Goal: Task Accomplishment & Management: Use online tool/utility

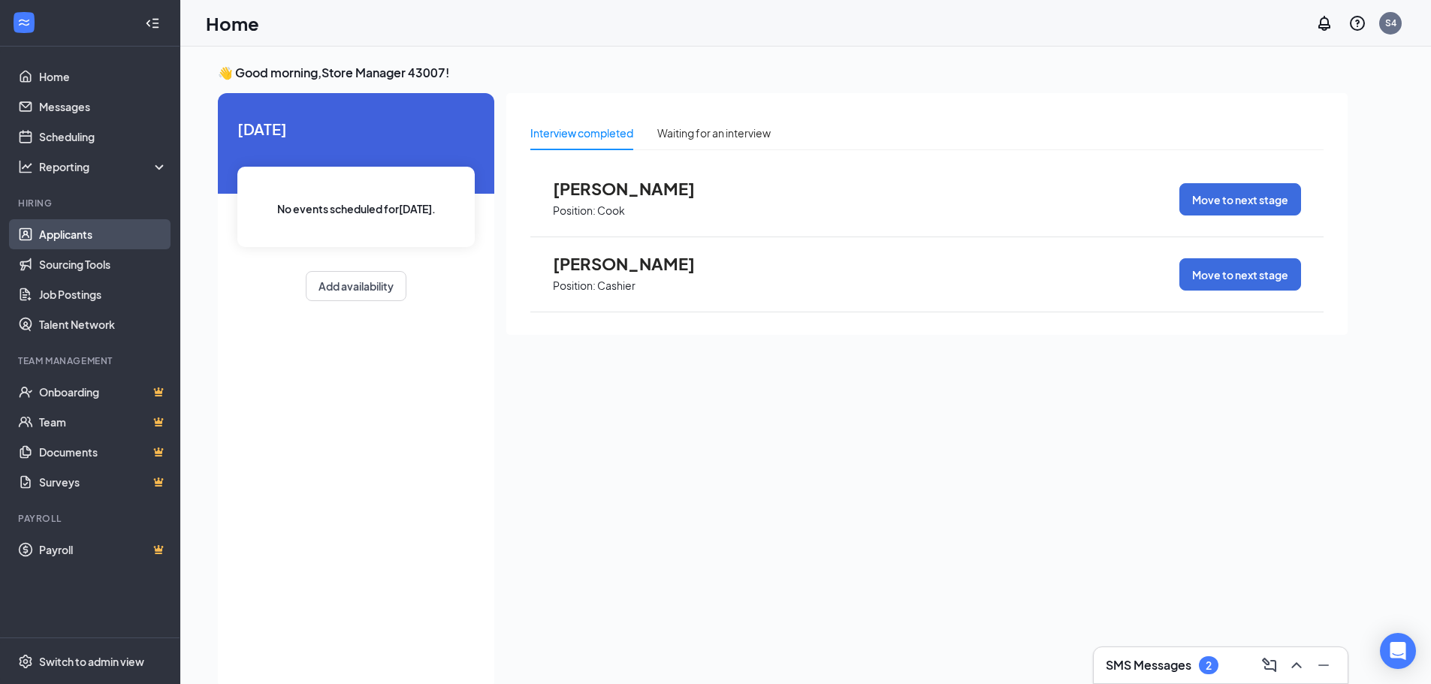
drag, startPoint x: 0, startPoint y: 0, endPoint x: 73, endPoint y: 242, distance: 252.6
click at [73, 242] on link "Applicants" at bounding box center [103, 234] width 128 height 30
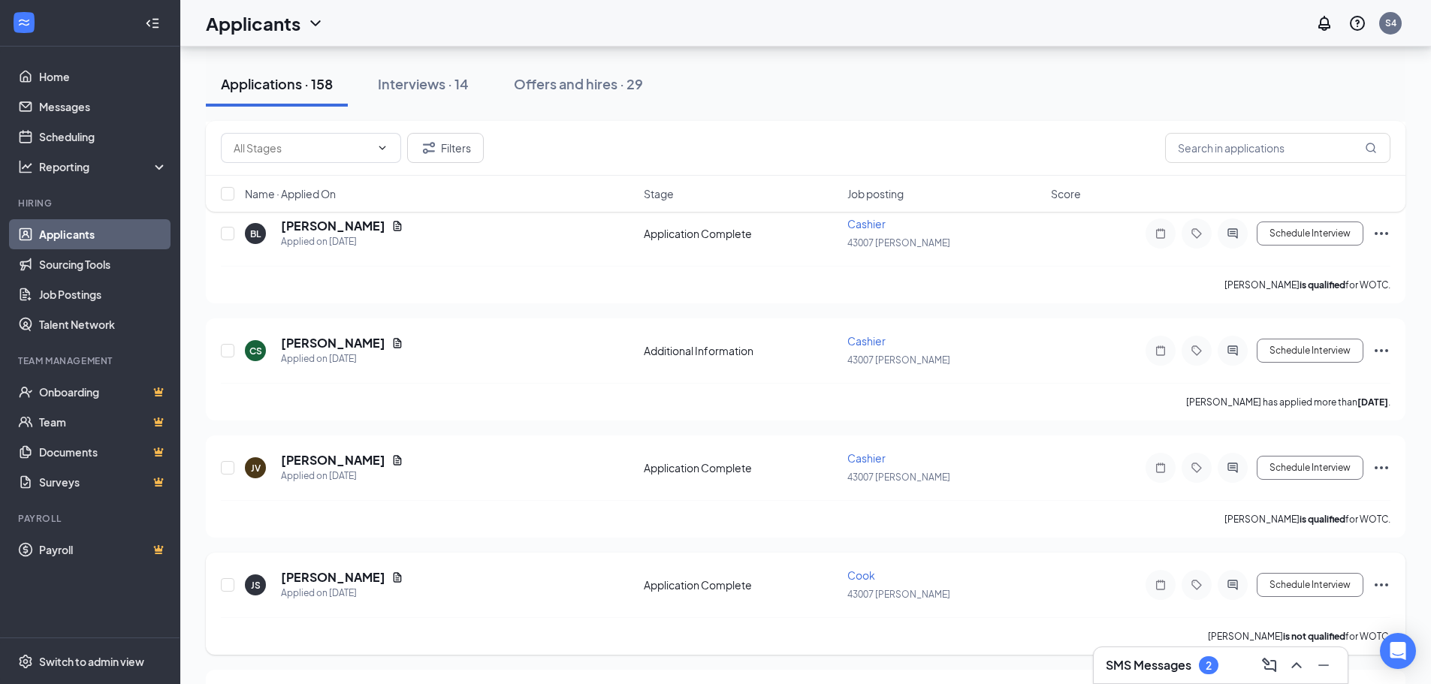
scroll to position [1352, 0]
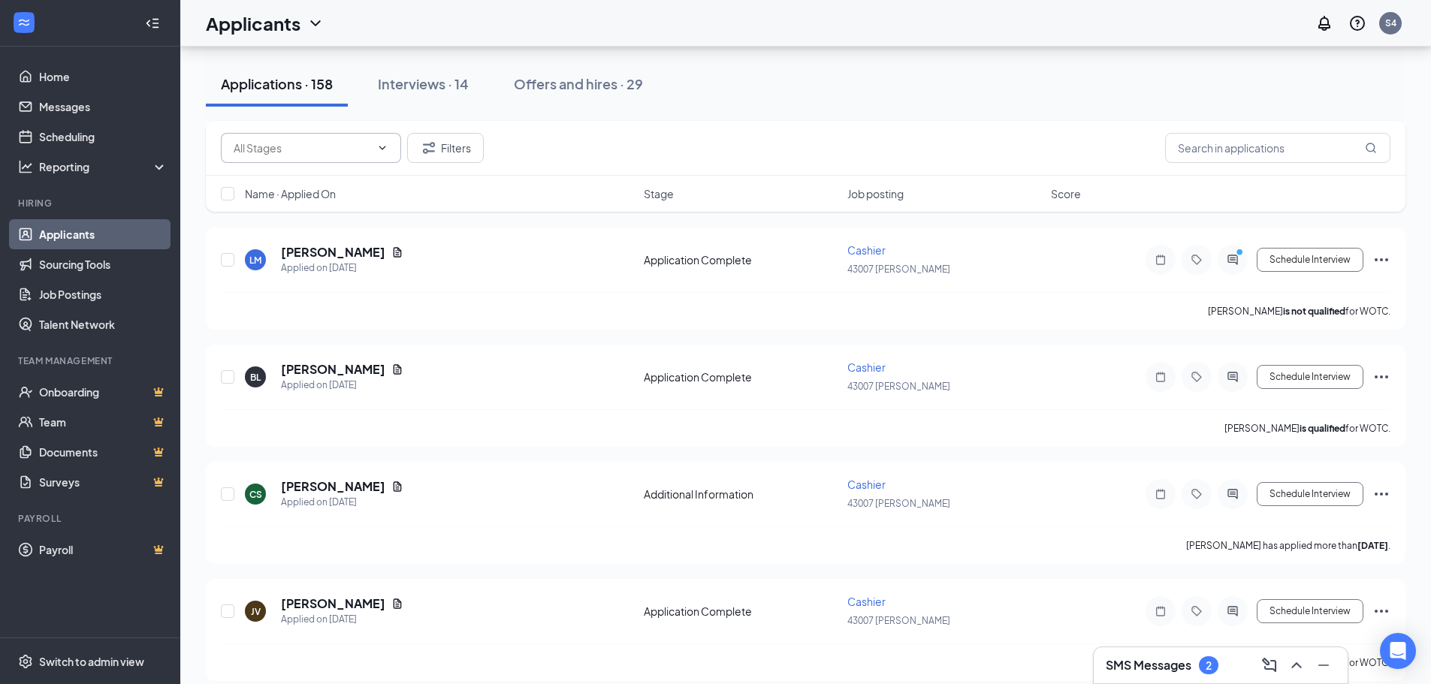
click at [316, 146] on input "text" at bounding box center [302, 148] width 137 height 17
click at [244, 143] on input "text" at bounding box center [302, 148] width 137 height 17
click at [1272, 145] on input "text" at bounding box center [1277, 148] width 225 height 30
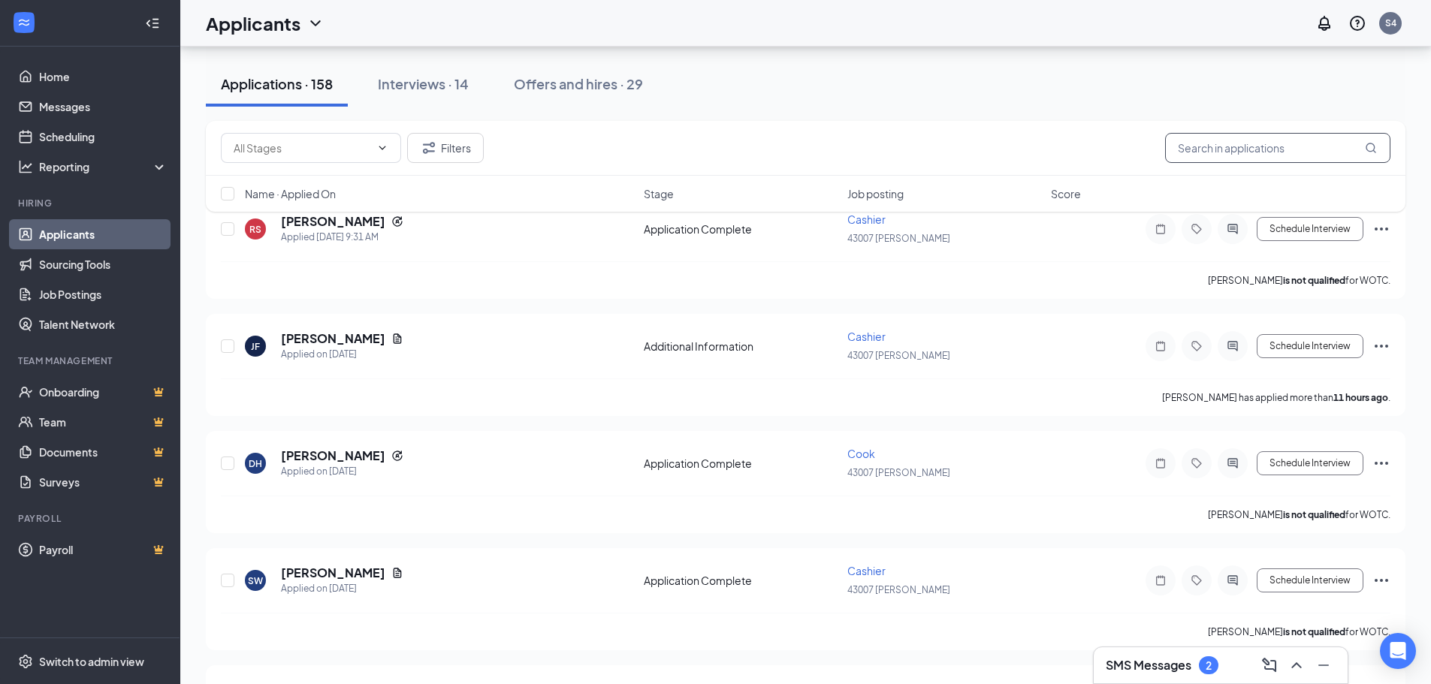
scroll to position [0, 0]
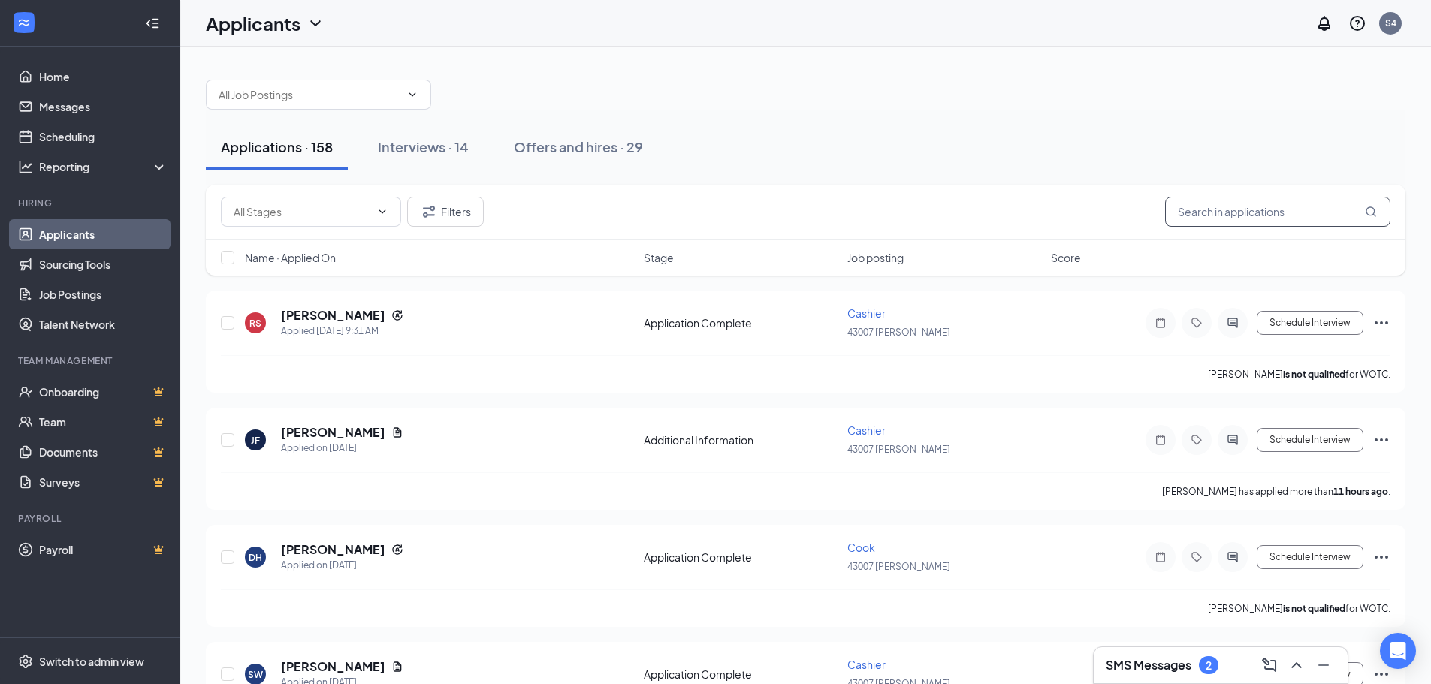
click at [1312, 209] on input "text" at bounding box center [1277, 212] width 225 height 30
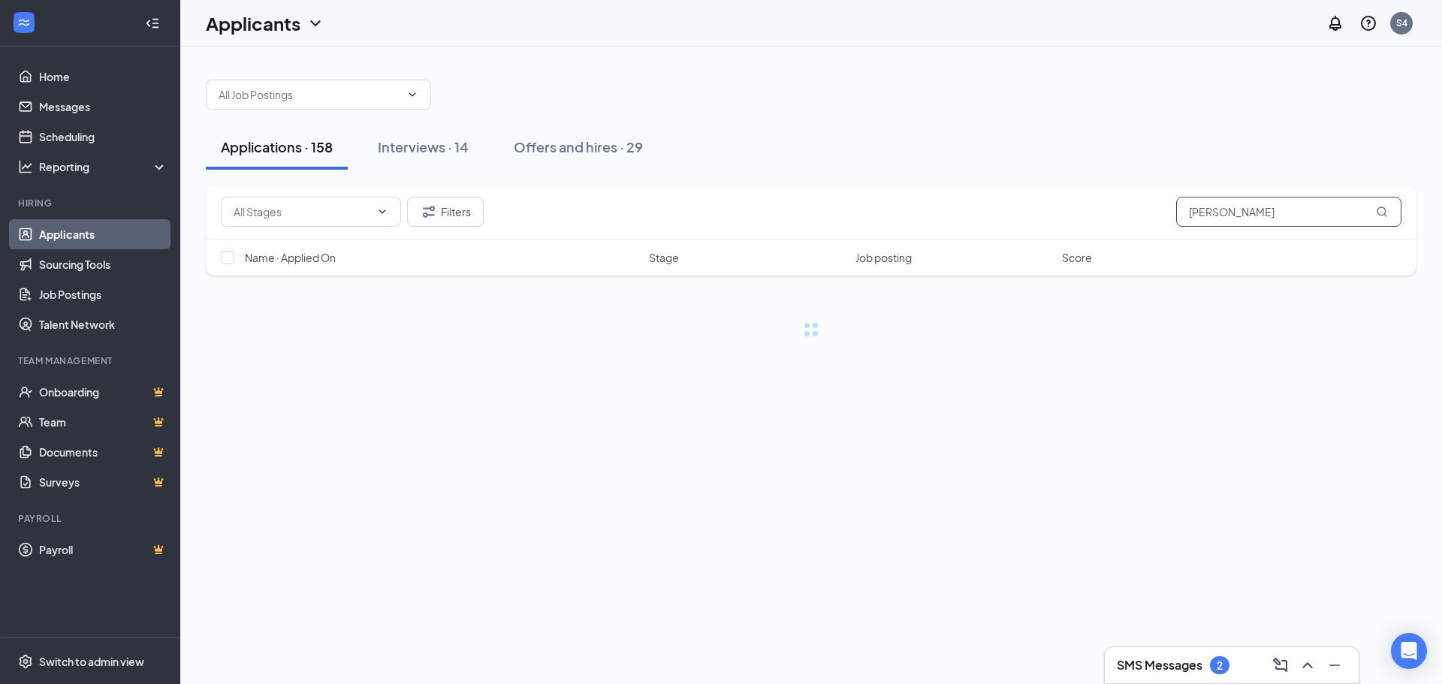
type input "[PERSON_NAME]"
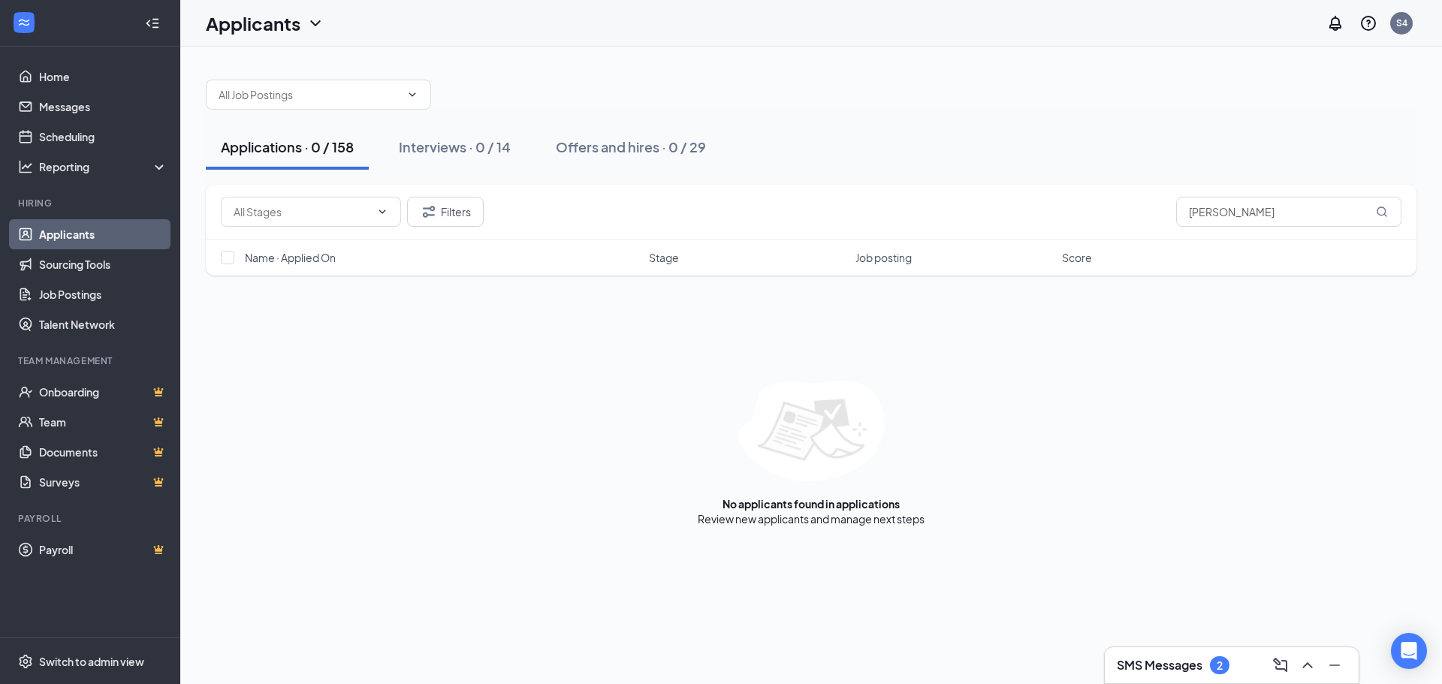
click at [238, 149] on div "Applications · 0 / 158" at bounding box center [287, 146] width 133 height 19
click at [1232, 211] on input "[PERSON_NAME]" at bounding box center [1288, 212] width 225 height 30
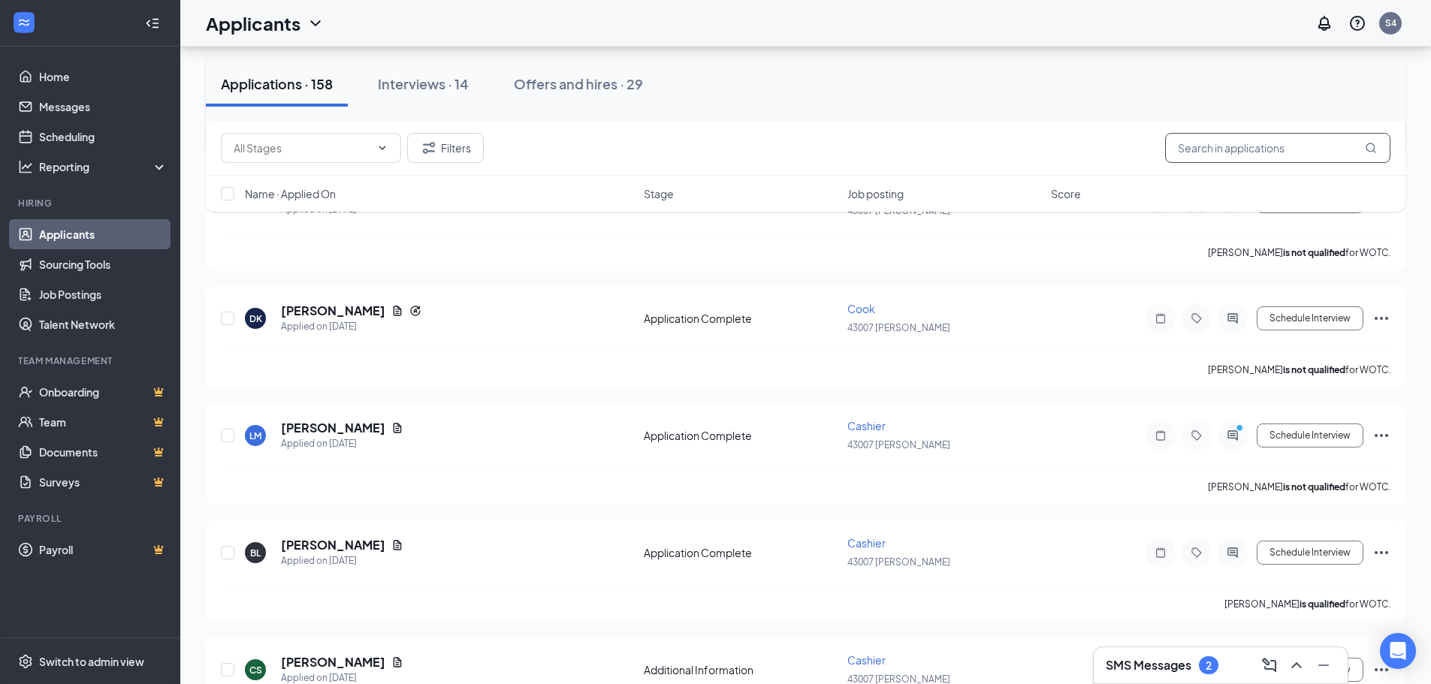
scroll to position [1202, 0]
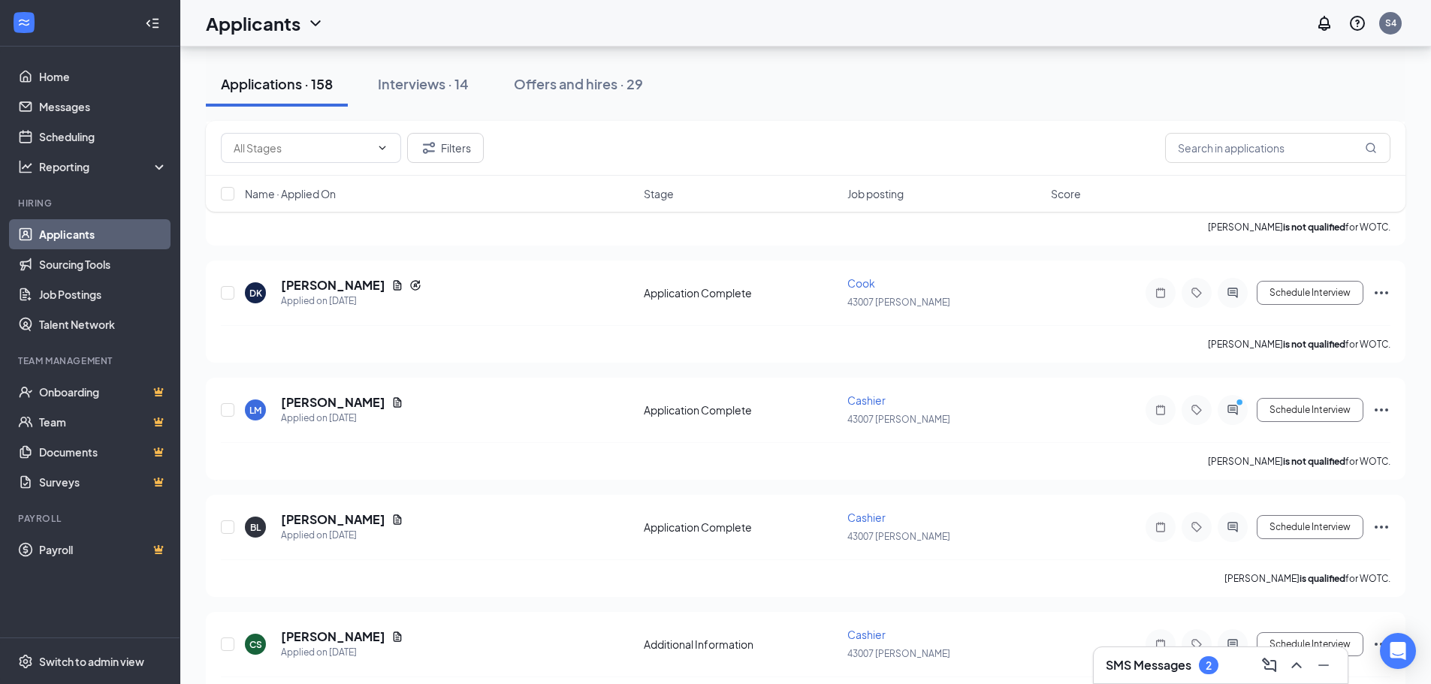
click at [1133, 681] on div "SMS Messages 2" at bounding box center [1221, 665] width 254 height 36
click at [1133, 663] on h3 "SMS Messages" at bounding box center [1149, 665] width 86 height 17
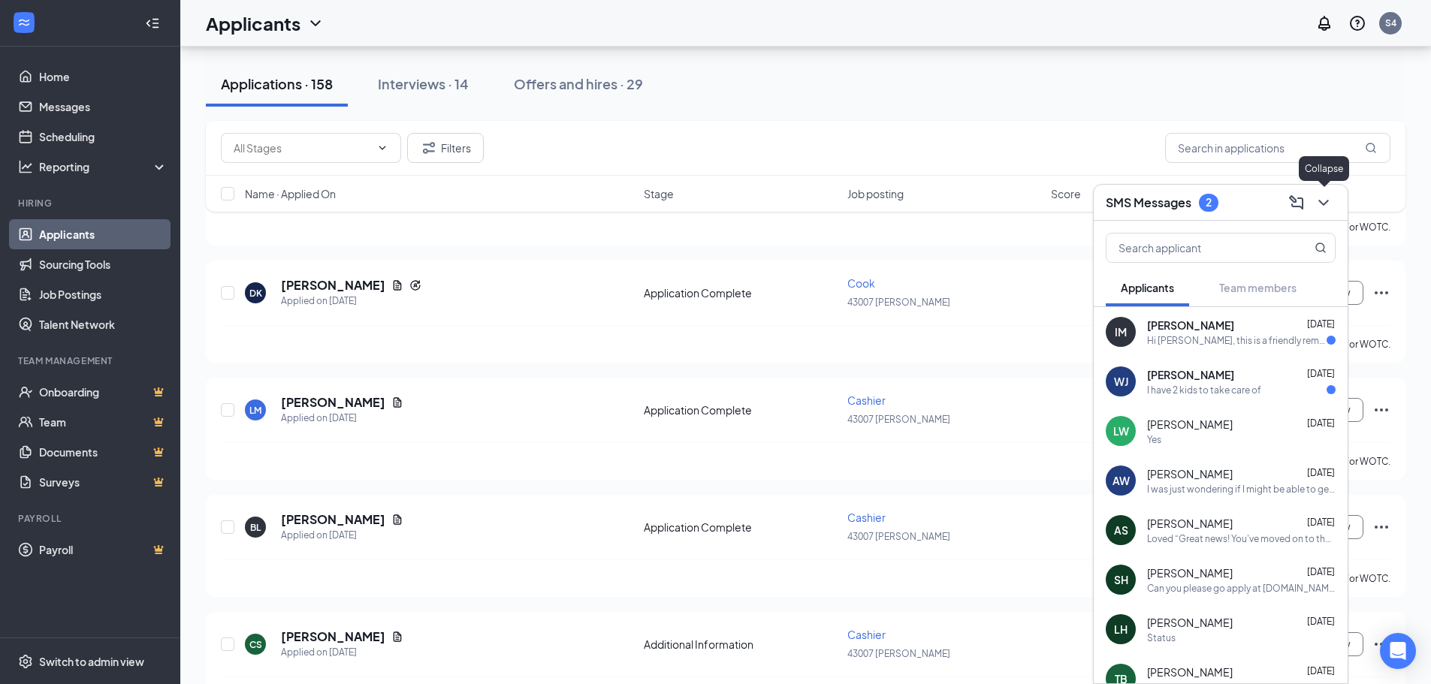
click at [1324, 202] on icon "ChevronDown" at bounding box center [1324, 203] width 18 height 18
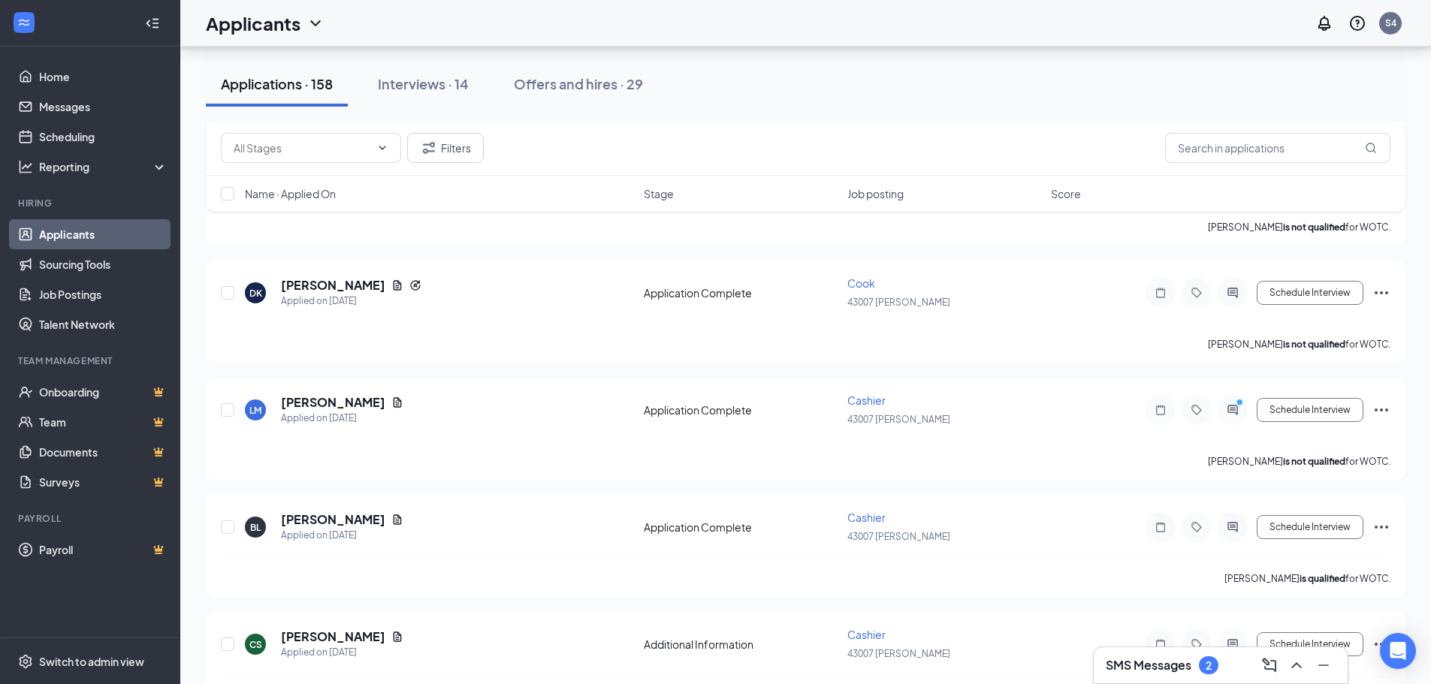
drag, startPoint x: 716, startPoint y: 90, endPoint x: 684, endPoint y: 62, distance: 42.0
click at [684, 63] on div "Applications · 158 Interviews · 14 Offers and hires · 29" at bounding box center [806, 84] width 1200 height 45
